Goal: Information Seeking & Learning: Learn about a topic

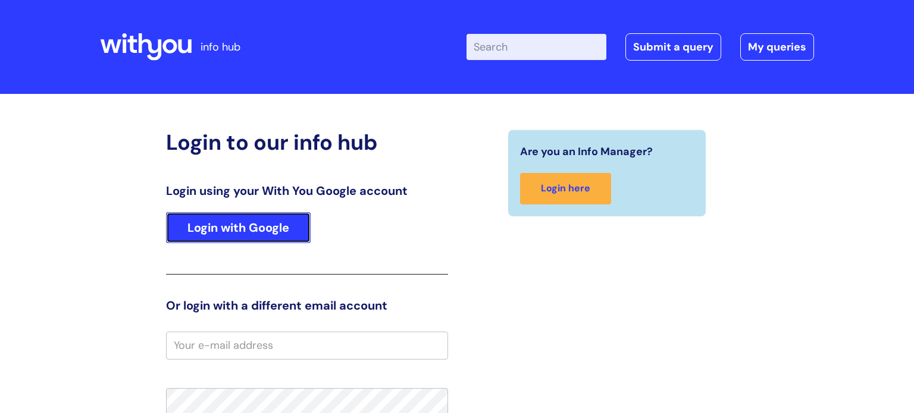
click at [223, 227] on link "Login with Google" at bounding box center [238, 227] width 145 height 31
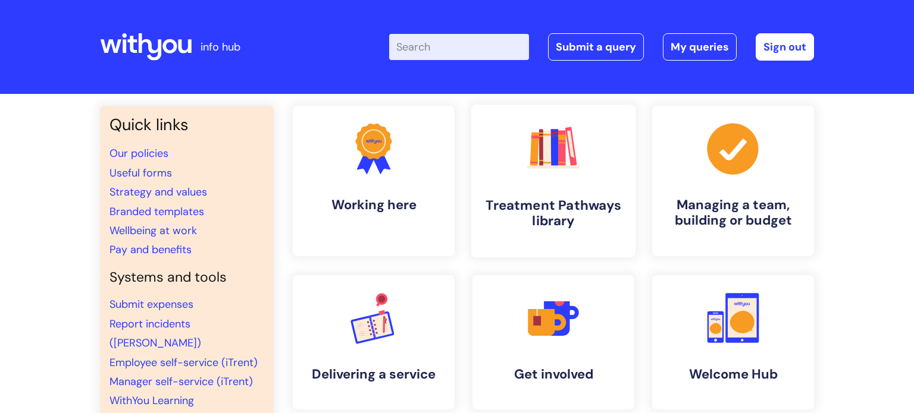
click at [549, 198] on h4 "Treatment Pathways library" at bounding box center [553, 214] width 145 height 32
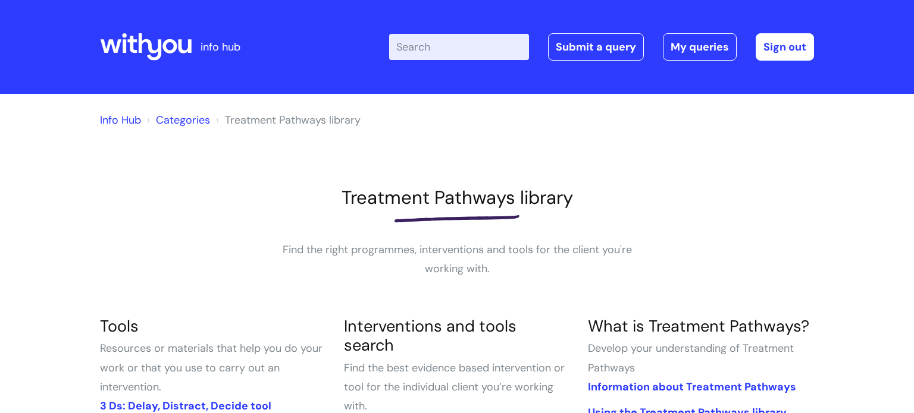
click at [468, 51] on input "Enter your search term here..." at bounding box center [459, 47] width 140 height 26
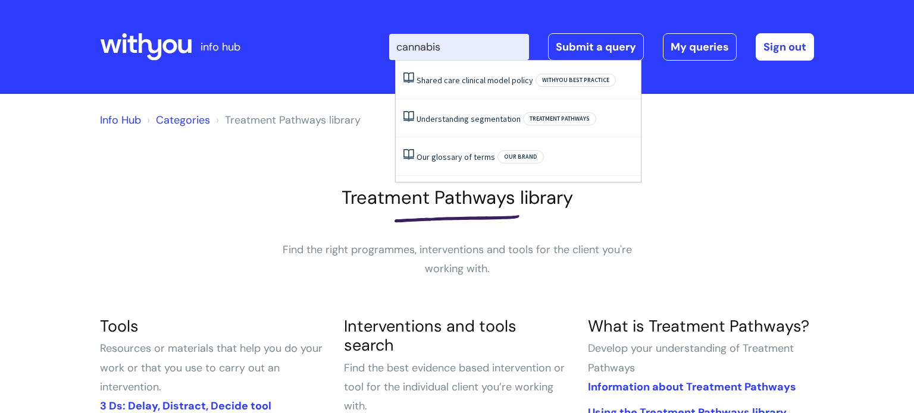
type input "cannabis"
click button "Search" at bounding box center [0, 0] width 0 height 0
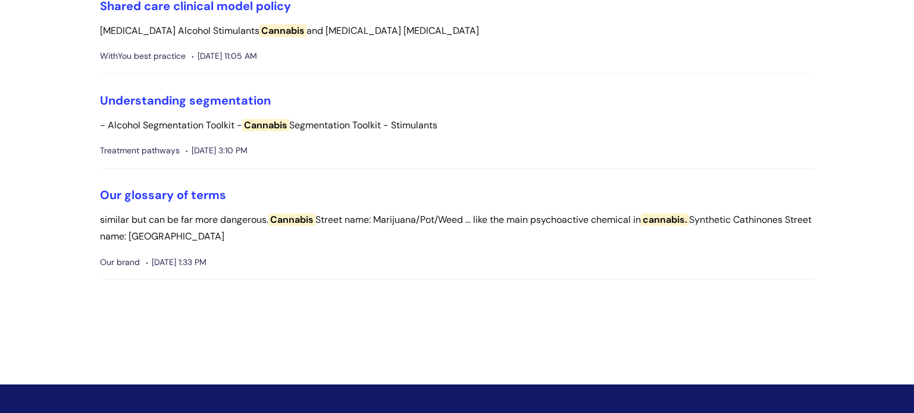
scroll to position [11, 0]
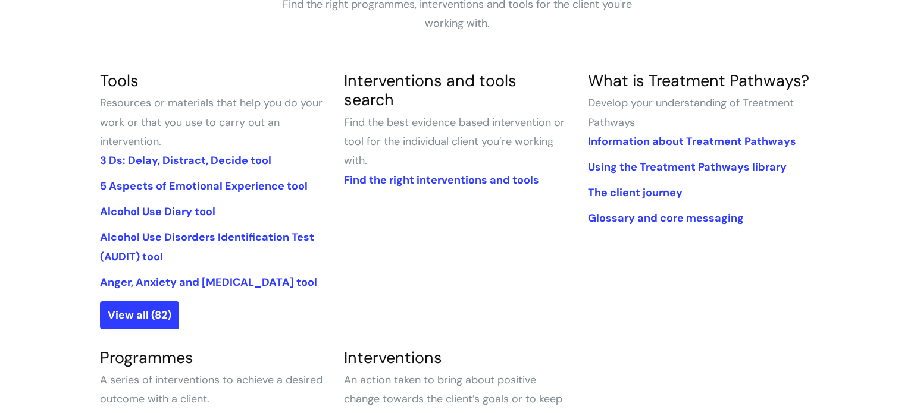
scroll to position [243, 0]
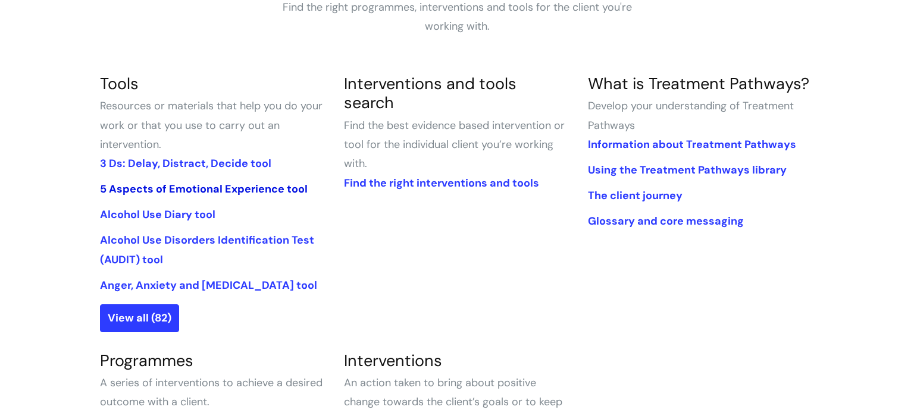
click at [193, 186] on link "5 Aspects of Emotional Experience tool" at bounding box center [204, 189] width 208 height 14
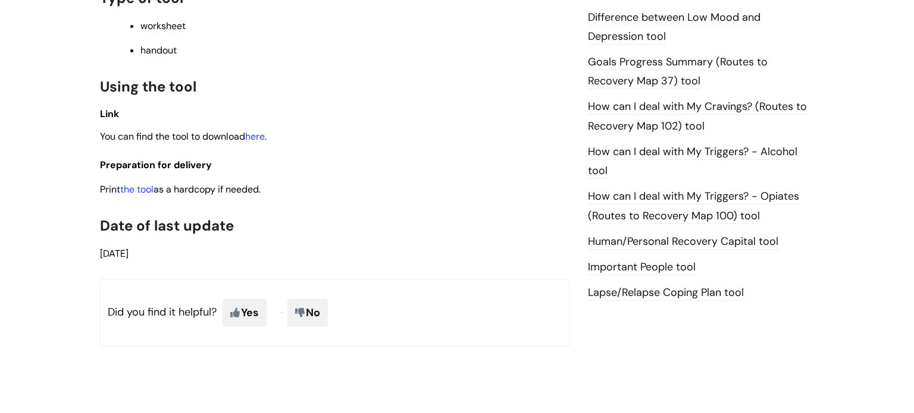
scroll to position [781, 0]
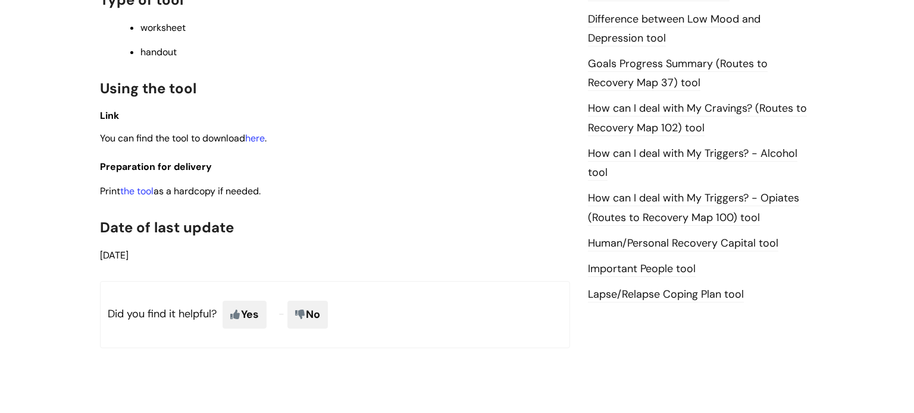
click at [676, 292] on link "Lapse/Relapse Coping Plan tool" at bounding box center [666, 294] width 156 height 15
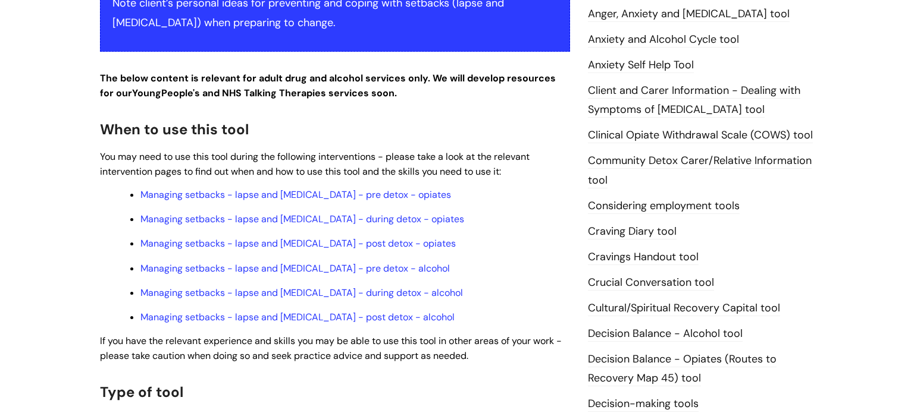
scroll to position [321, 0]
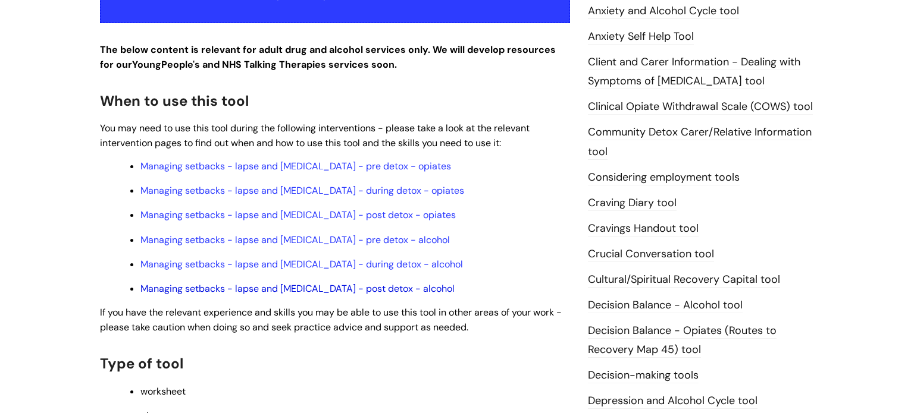
click at [224, 292] on link "Managing setbacks - lapse and relapse - post detox - alcohol" at bounding box center [297, 289] width 314 height 12
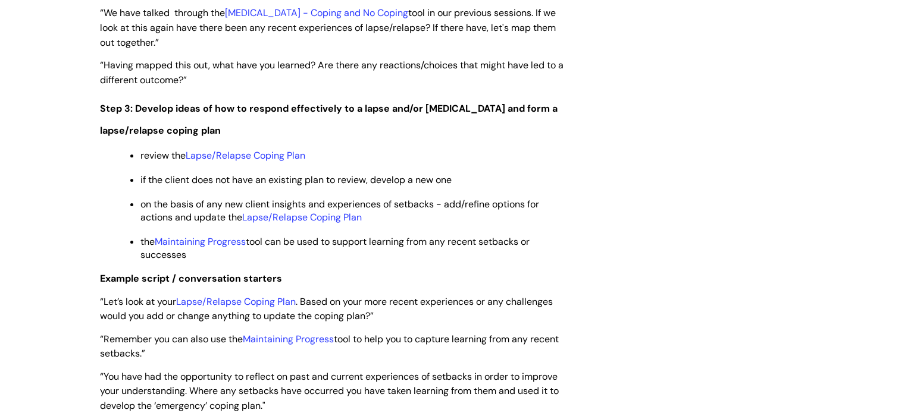
scroll to position [2049, 0]
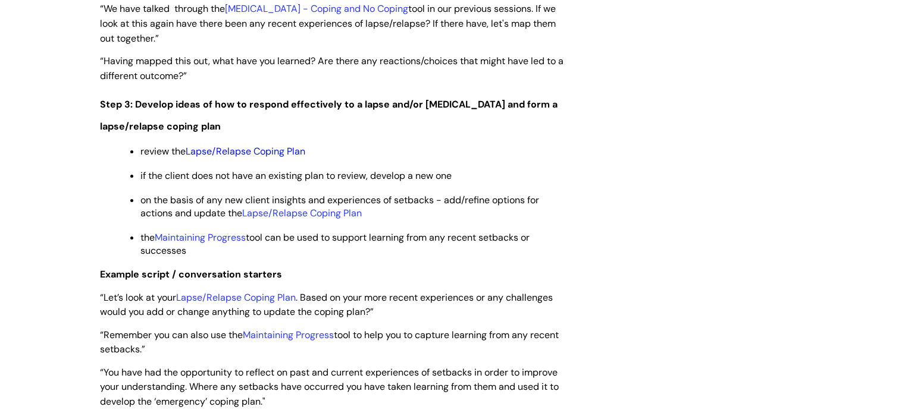
click at [245, 145] on link "Lapse/Relapse Coping Plan" at bounding box center [246, 151] width 120 height 12
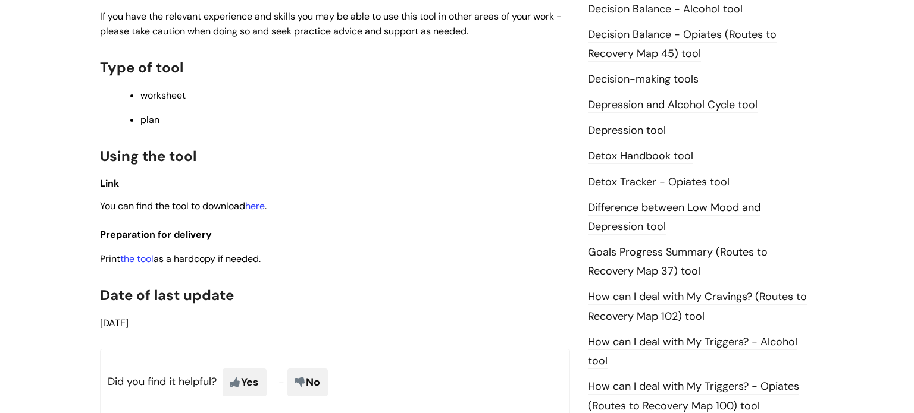
scroll to position [588, 0]
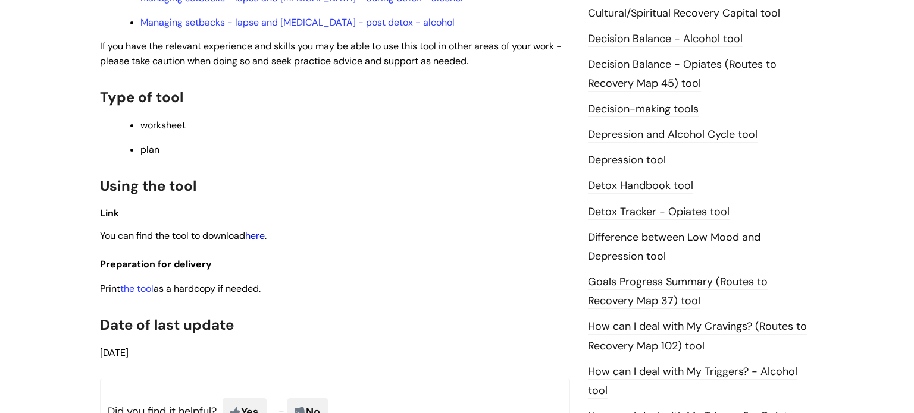
click at [259, 242] on link "here" at bounding box center [255, 236] width 20 height 12
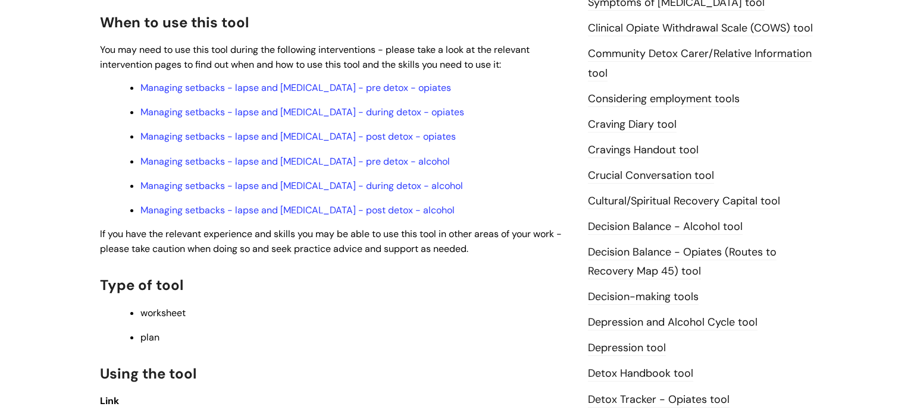
scroll to position [352, 0]
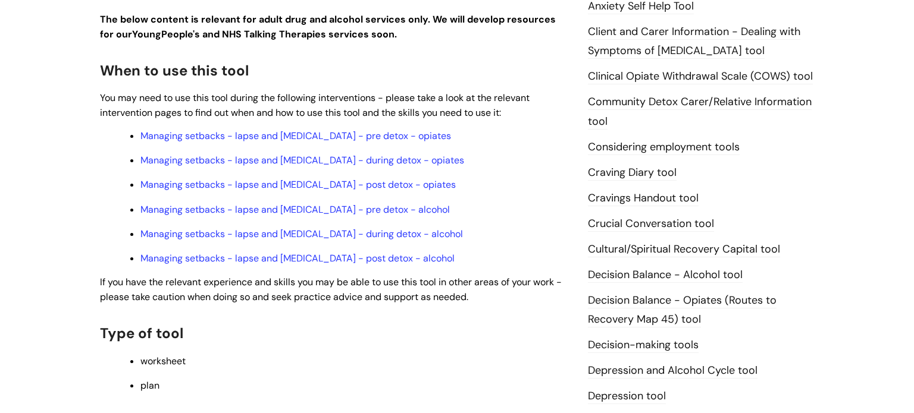
click at [644, 224] on link "Crucial Conversation tool" at bounding box center [651, 224] width 126 height 15
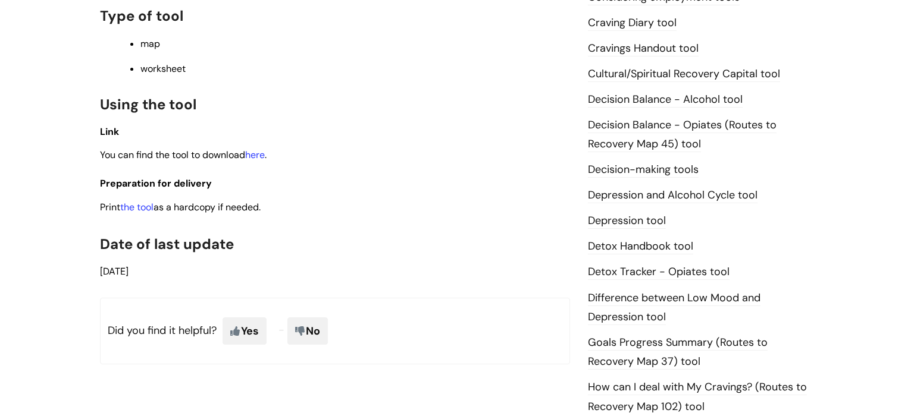
scroll to position [500, 0]
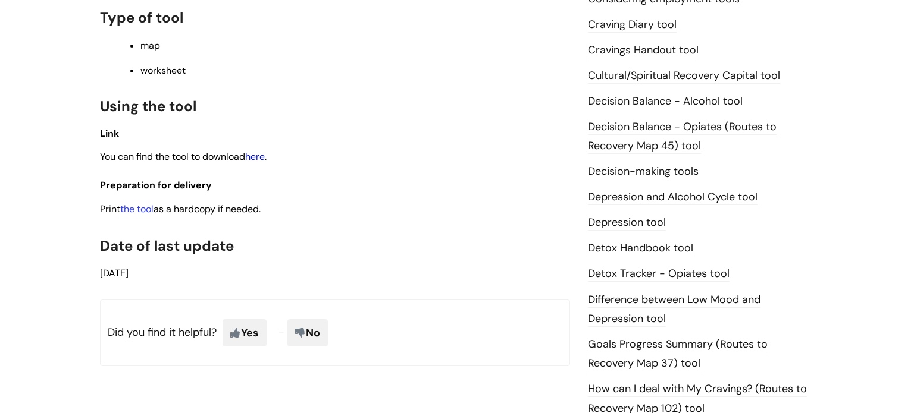
click at [259, 160] on link "here" at bounding box center [255, 157] width 20 height 12
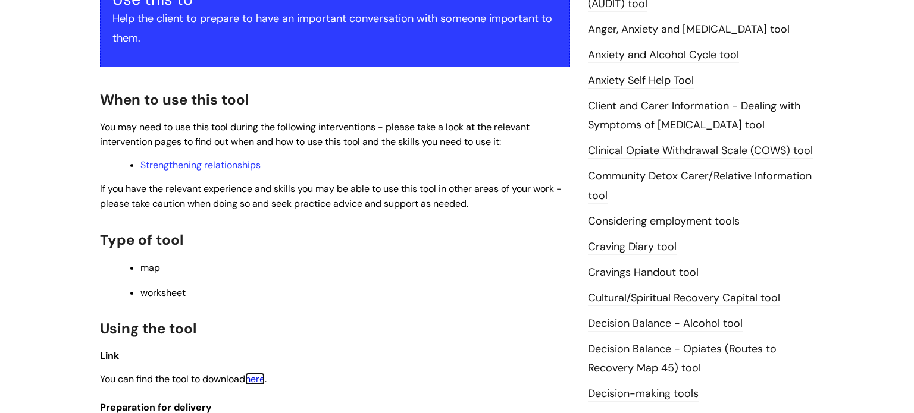
scroll to position [280, 0]
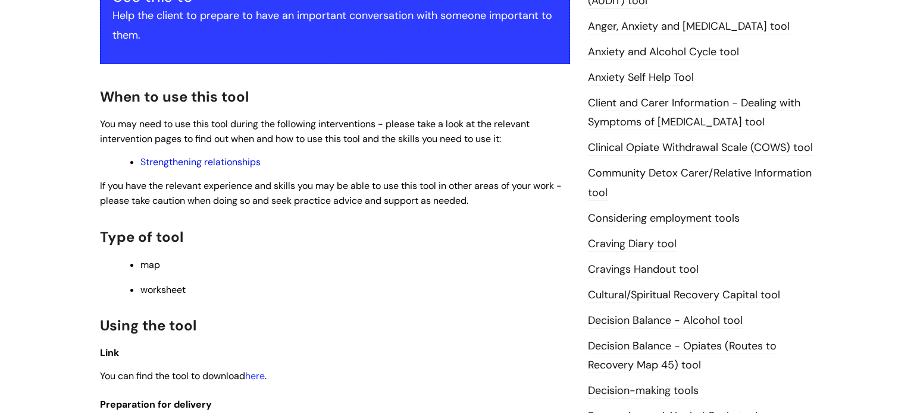
click at [229, 162] on link "Strengthening relationships" at bounding box center [200, 162] width 120 height 12
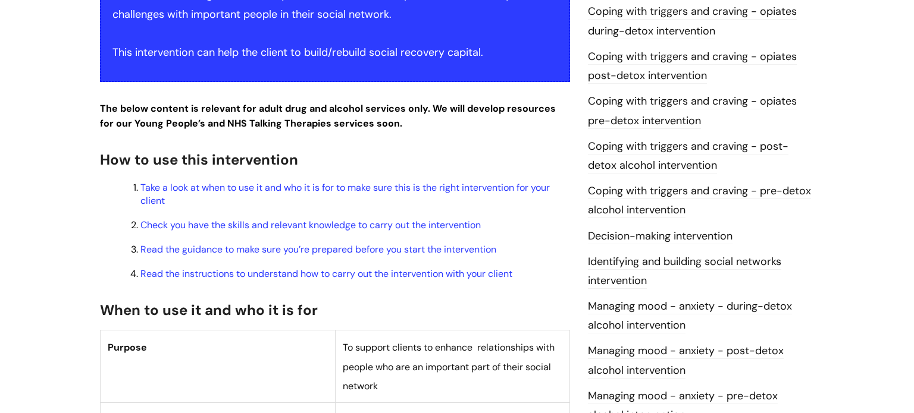
scroll to position [343, 0]
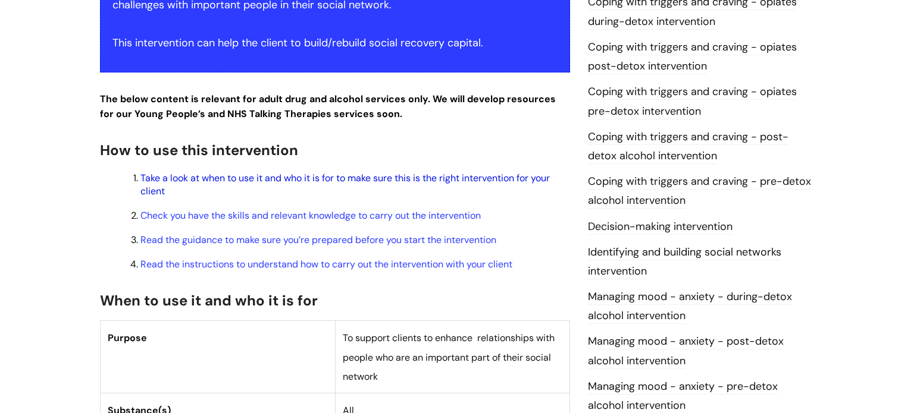
click at [215, 177] on link "Take a look at when to use it and who it is for to make sure this is the right …" at bounding box center [344, 185] width 409 height 26
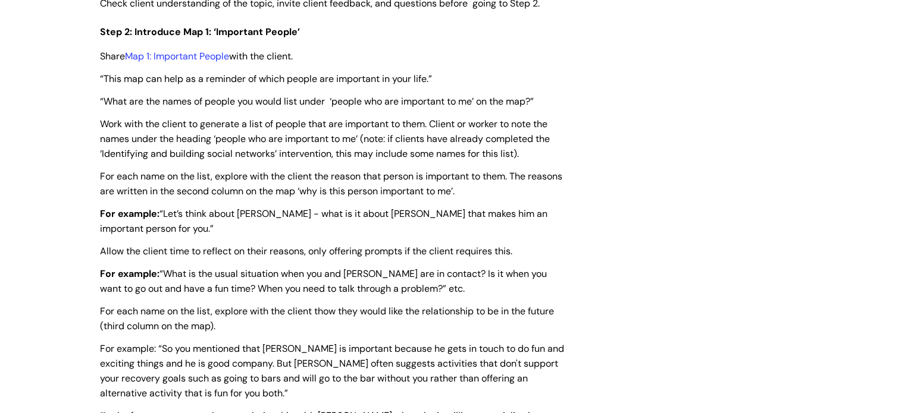
scroll to position [1649, 0]
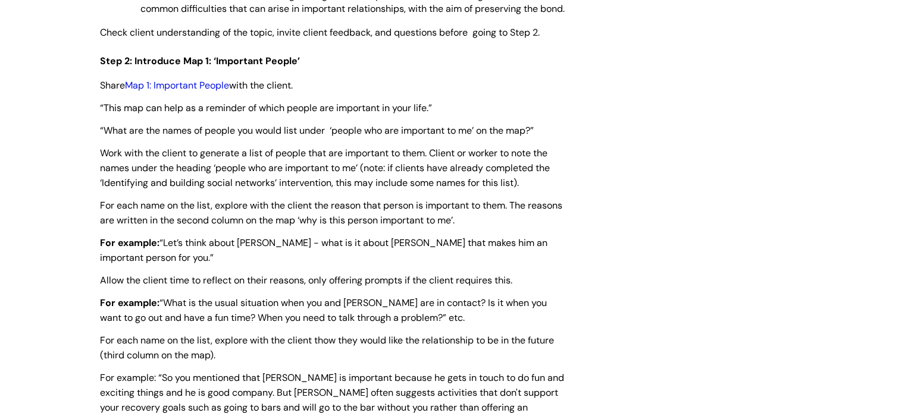
click at [193, 92] on link "Map 1: Important People" at bounding box center [177, 85] width 104 height 12
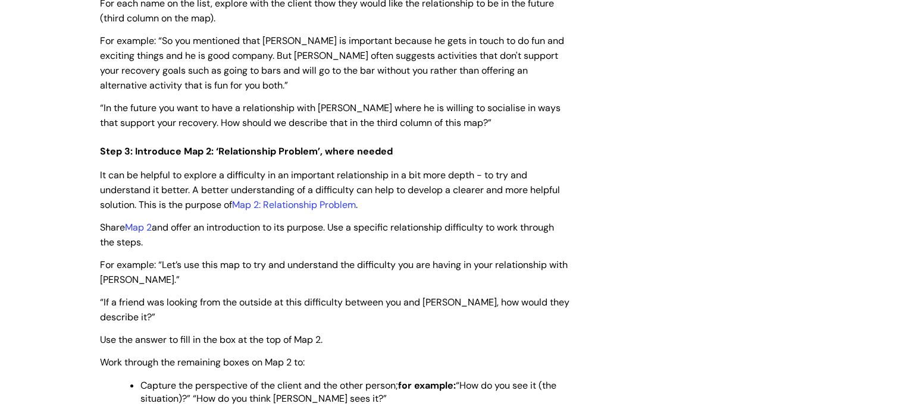
scroll to position [1991, 0]
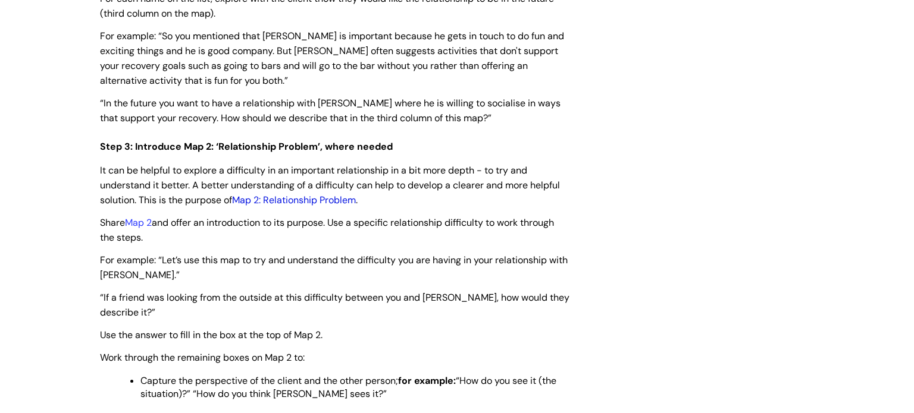
click at [302, 206] on link "Map 2: Relationship Problem" at bounding box center [294, 200] width 124 height 12
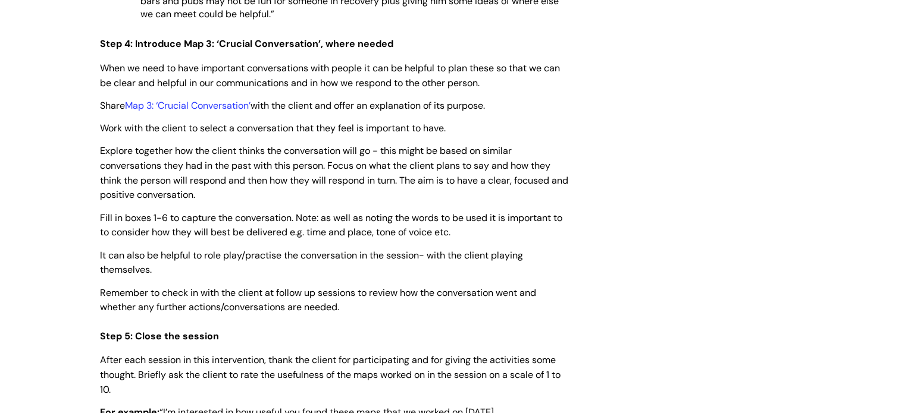
scroll to position [2504, 0]
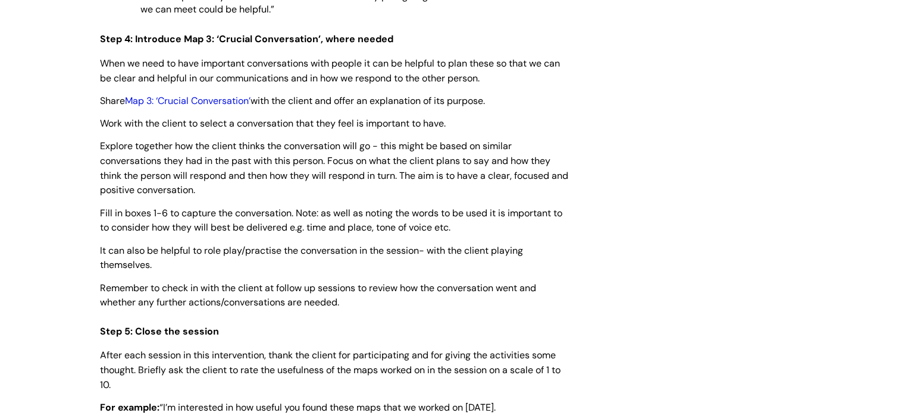
click at [213, 107] on link "Map 3: ‘Crucial Conversation’" at bounding box center [188, 101] width 126 height 12
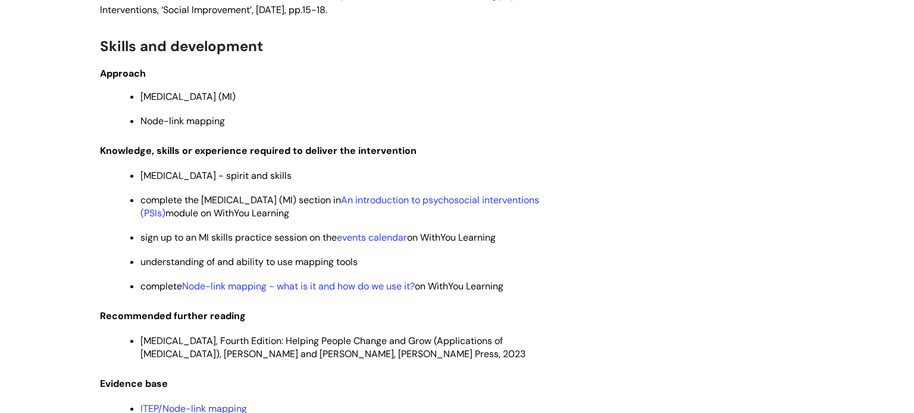
scroll to position [3091, 0]
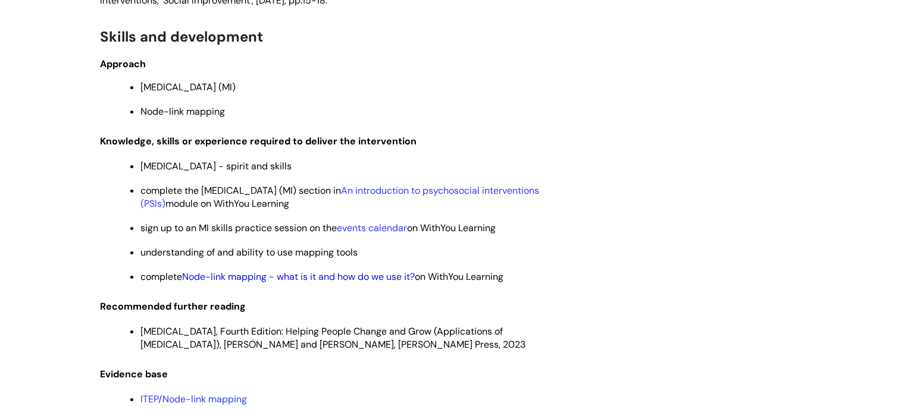
click at [355, 283] on link "Node-link mapping - what is it and how do we use it?" at bounding box center [298, 277] width 233 height 12
